Goal: Navigation & Orientation: Find specific page/section

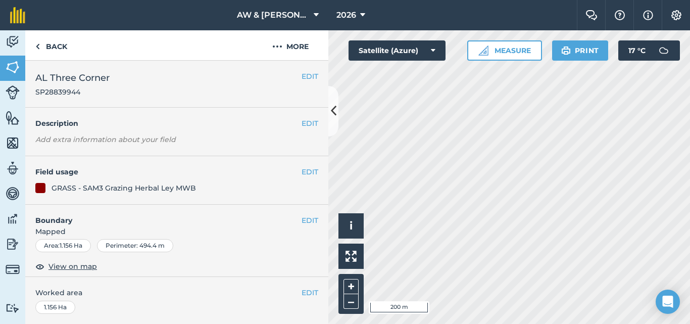
scroll to position [192, 0]
click at [359, 13] on button "2026" at bounding box center [351, 15] width 37 height 30
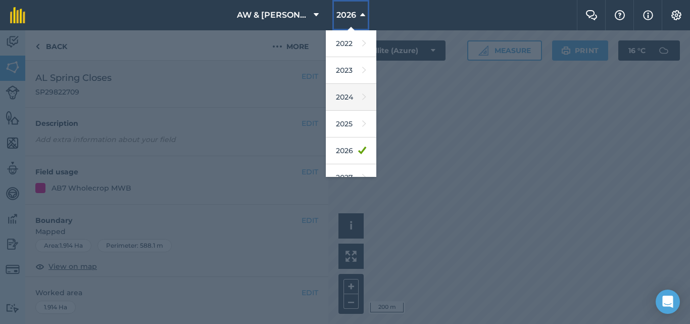
scroll to position [148, 0]
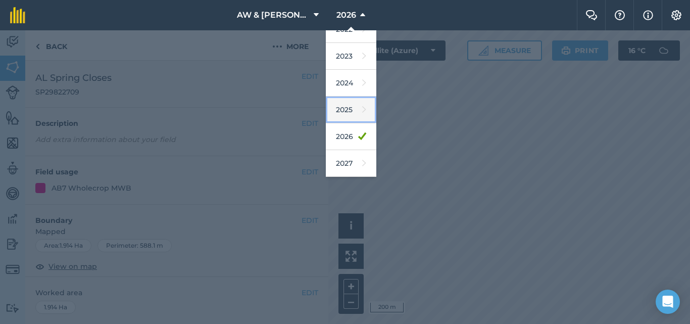
click at [354, 108] on link "2025" at bounding box center [351, 110] width 51 height 27
